Goal: Transaction & Acquisition: Purchase product/service

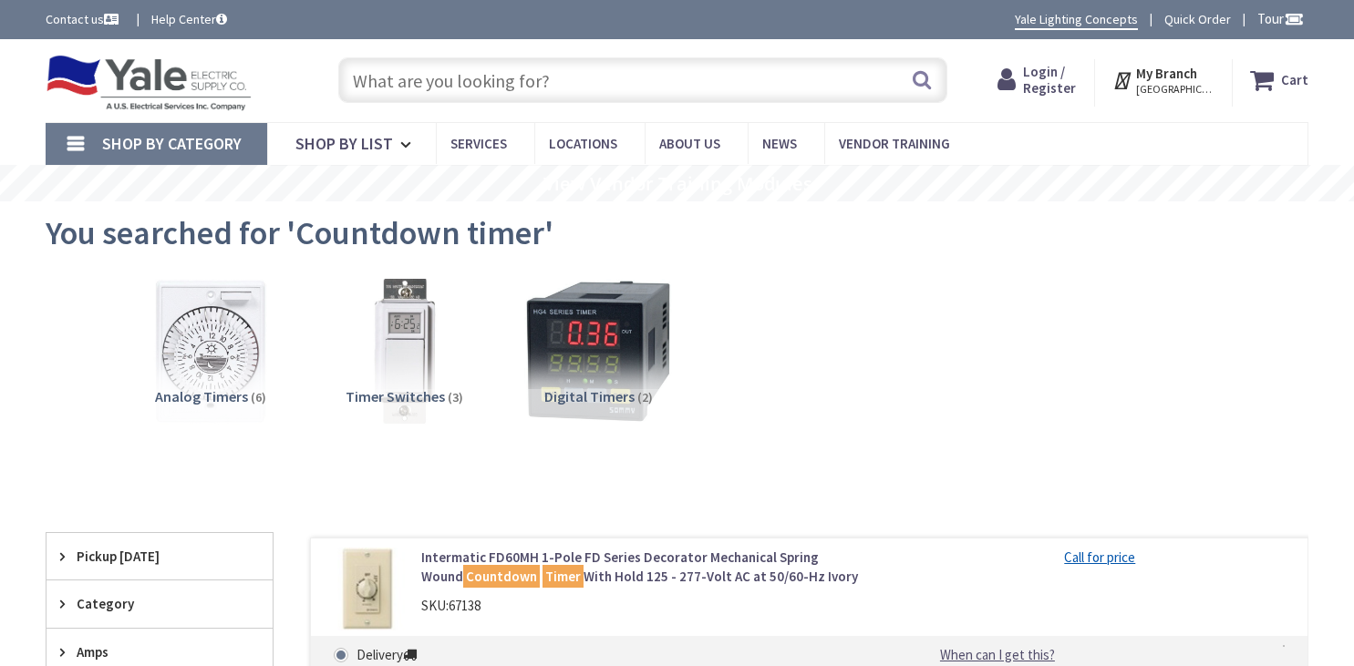
click at [611, 80] on input "text" at bounding box center [642, 80] width 609 height 46
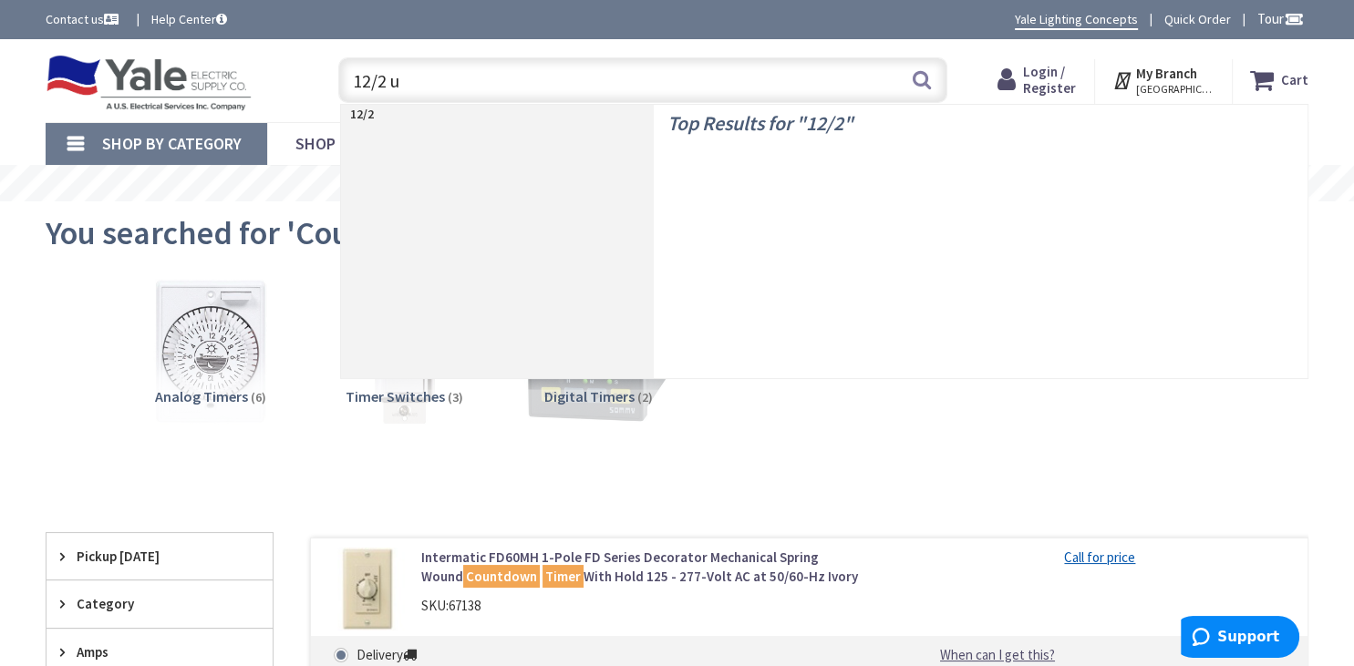
type input "12/2 uf"
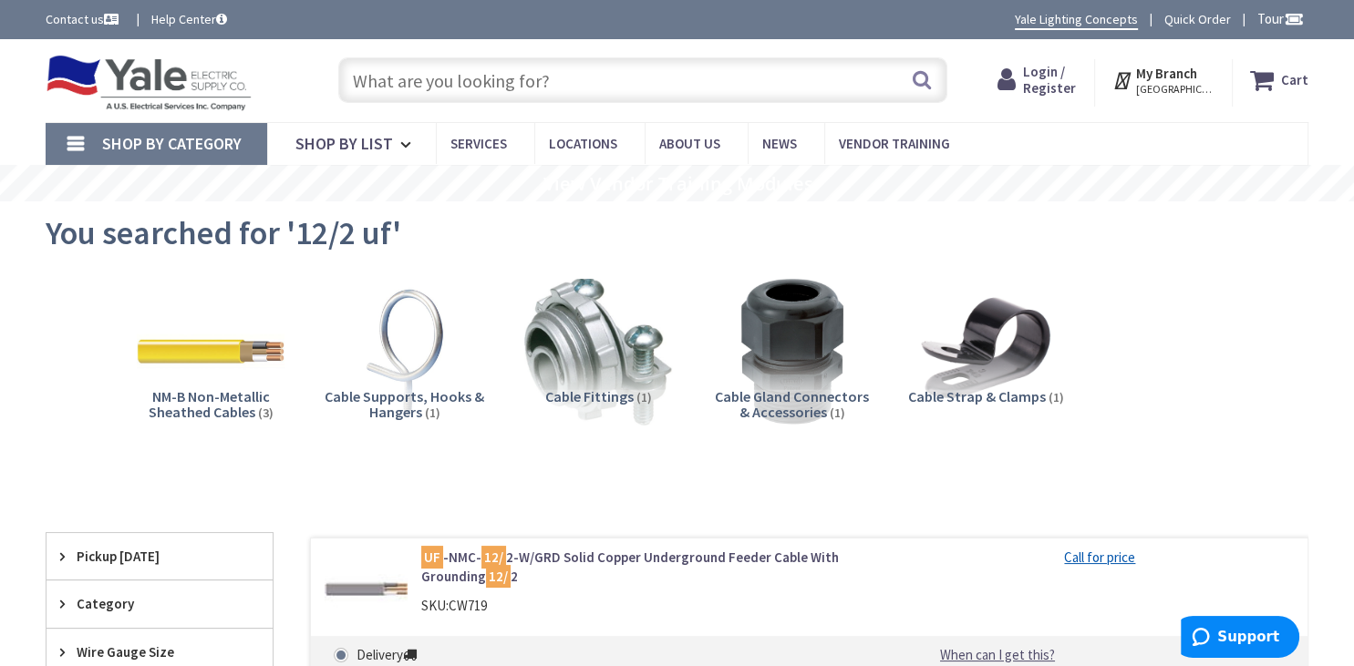
click at [1052, 75] on span "Login / Register" at bounding box center [1049, 80] width 53 height 34
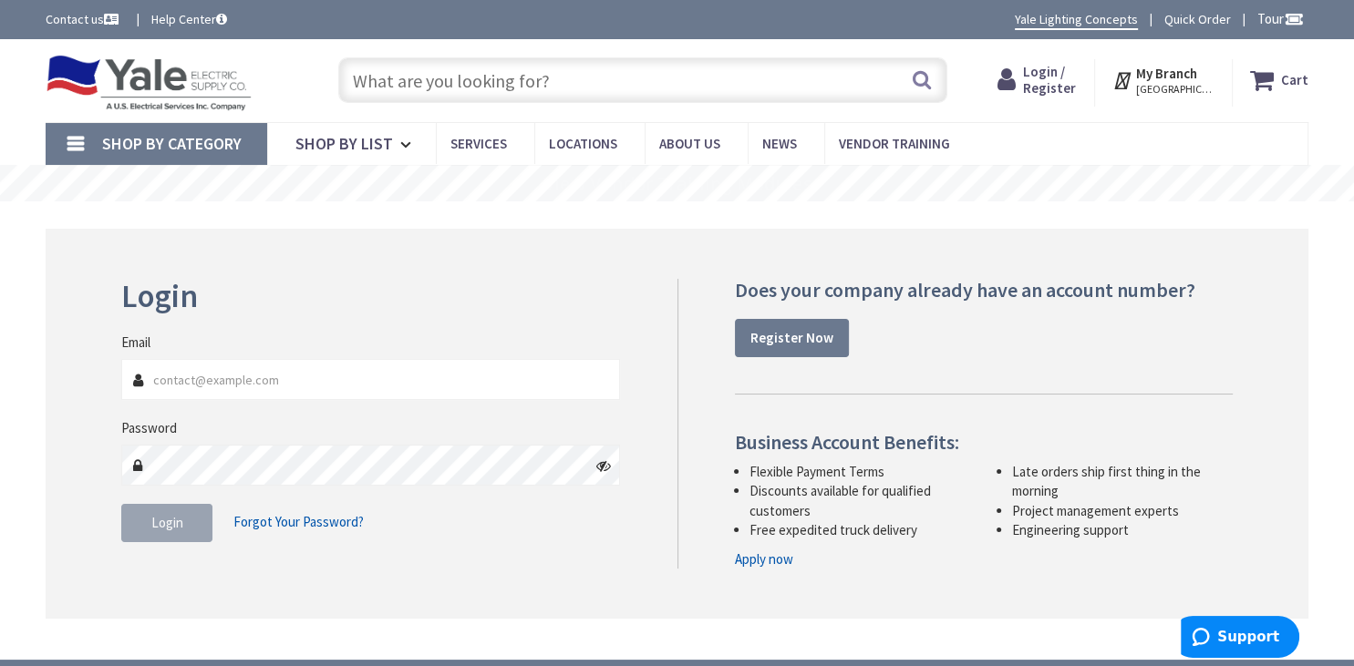
click at [314, 384] on input "Email" at bounding box center [370, 379] width 499 height 41
type input "[EMAIL_ADDRESS][DOMAIN_NAME]"
click at [155, 523] on span "Login" at bounding box center [167, 522] width 32 height 17
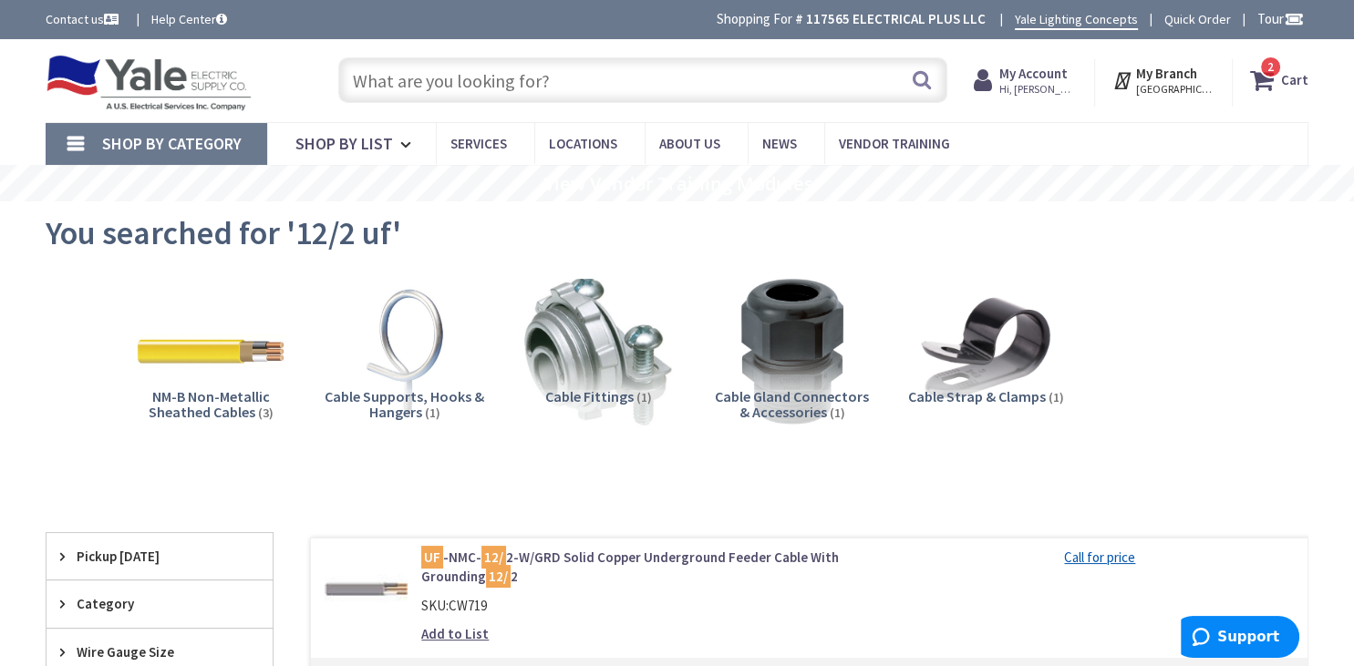
click at [559, 77] on input "text" at bounding box center [642, 80] width 609 height 46
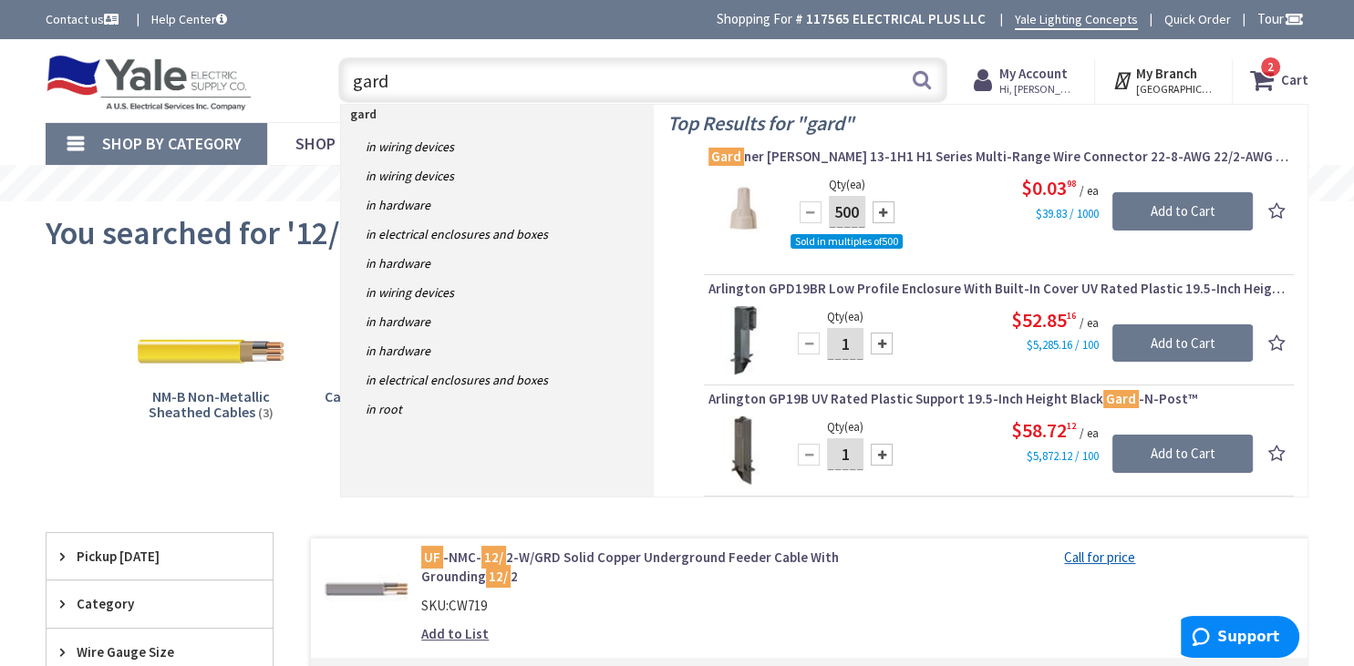
type input "gard"
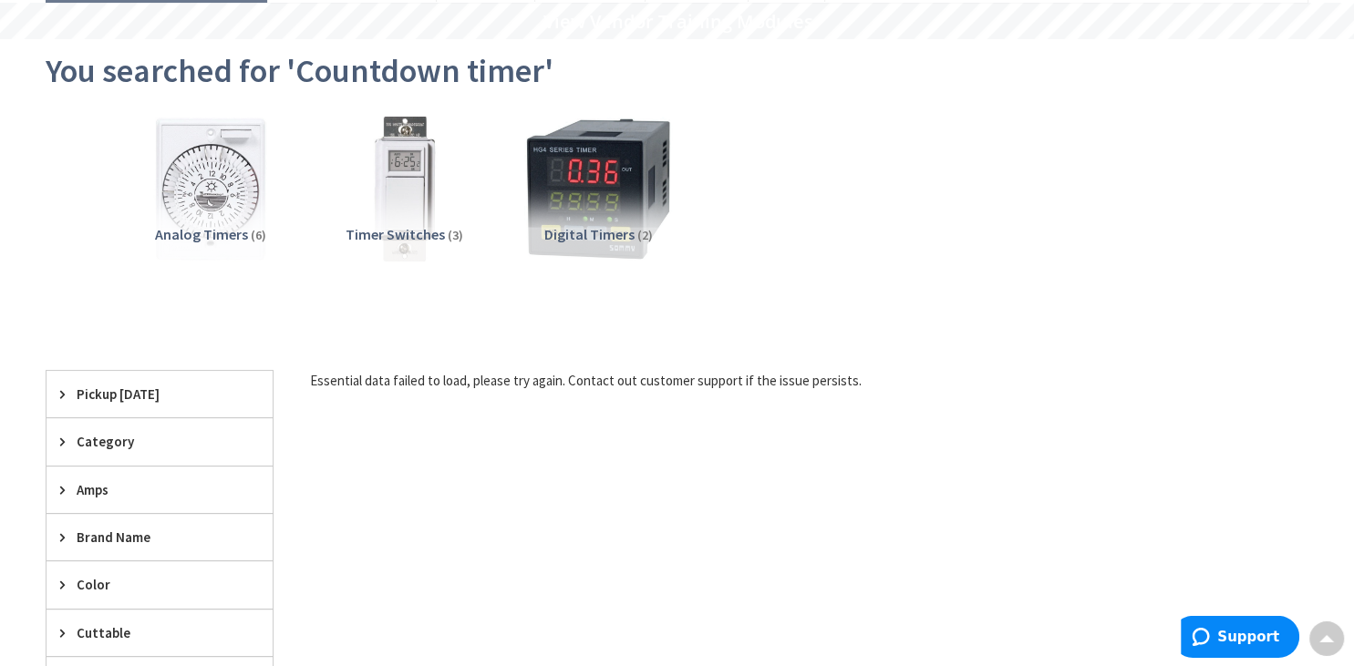
scroll to position [264, 0]
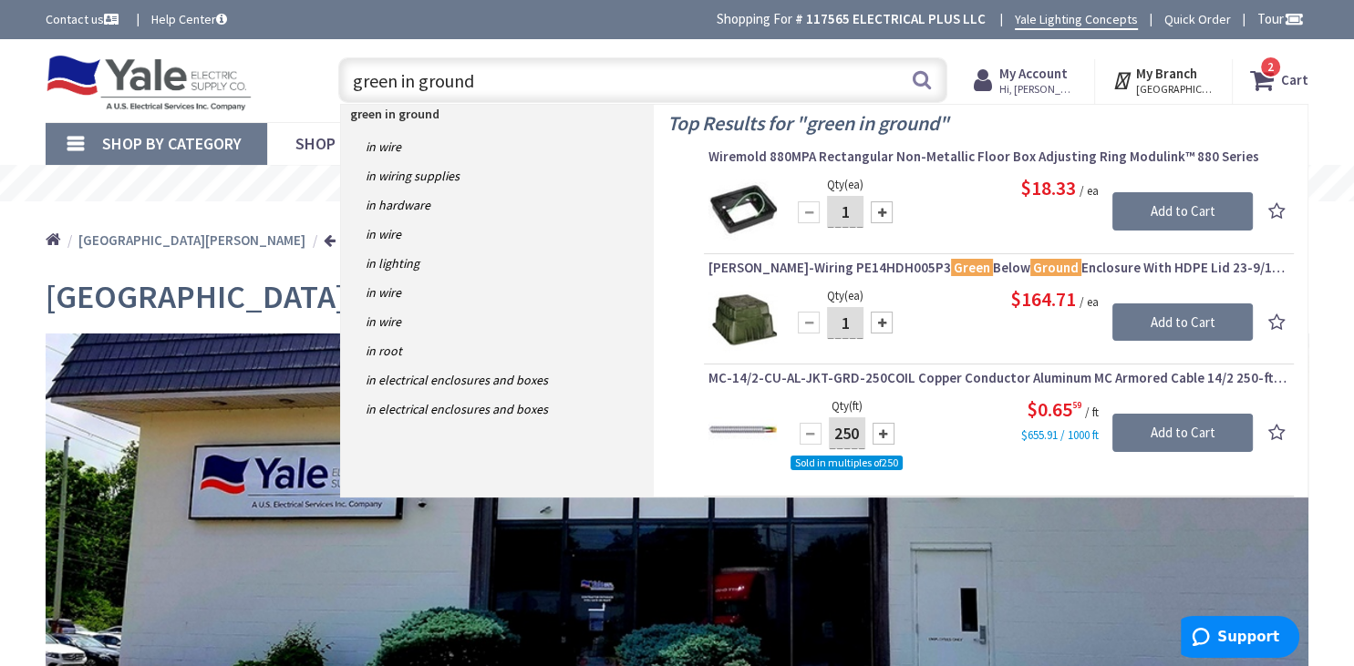
type input "green in ground"
